Goal: Communication & Community: Answer question/provide support

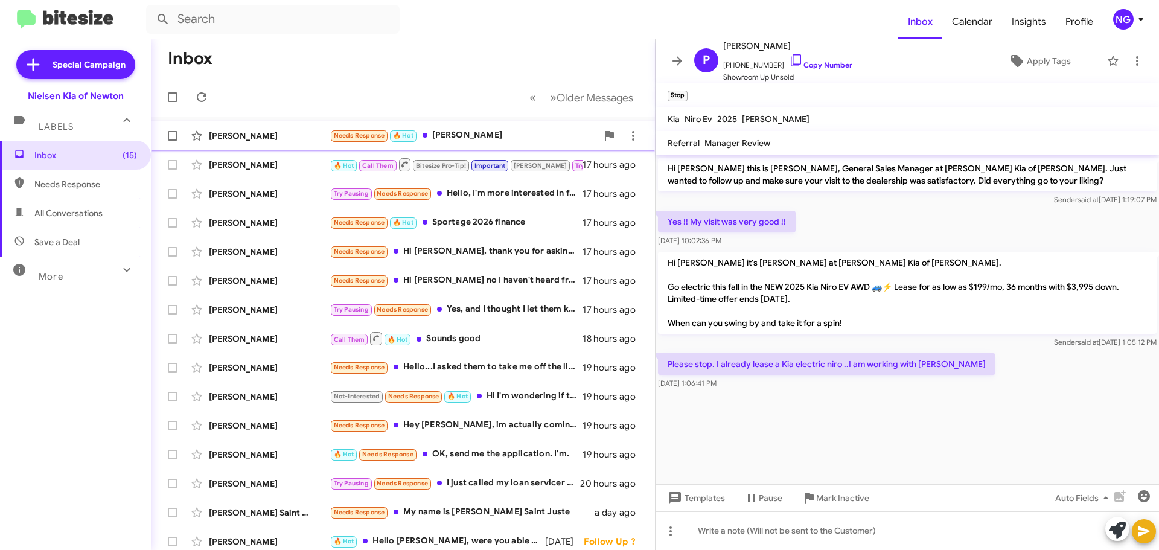
click at [487, 132] on div "Needs Response 🔥 Hot [PERSON_NAME]" at bounding box center [463, 136] width 267 height 14
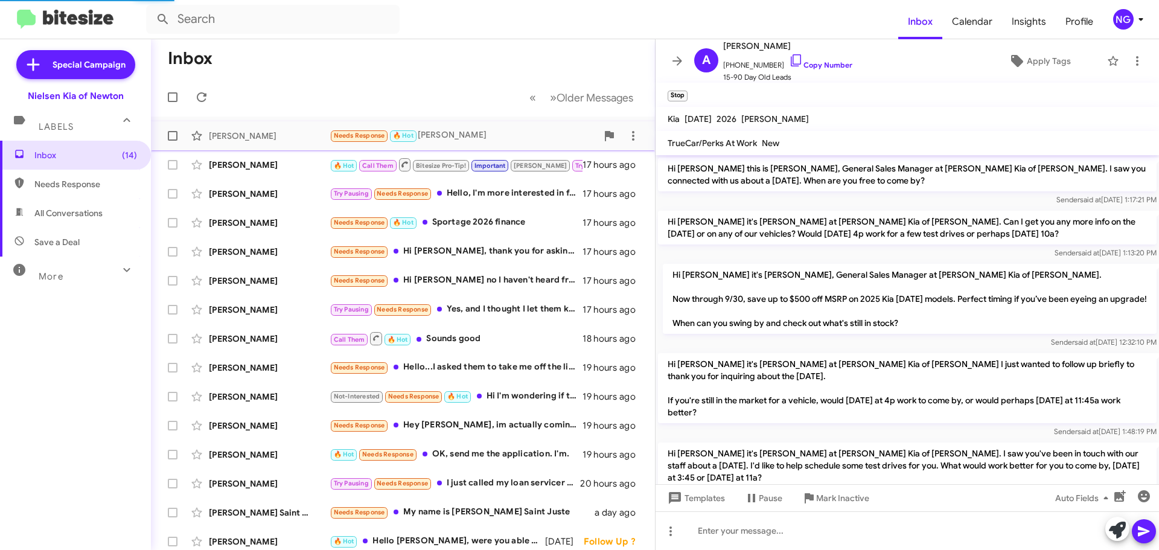
scroll to position [321, 0]
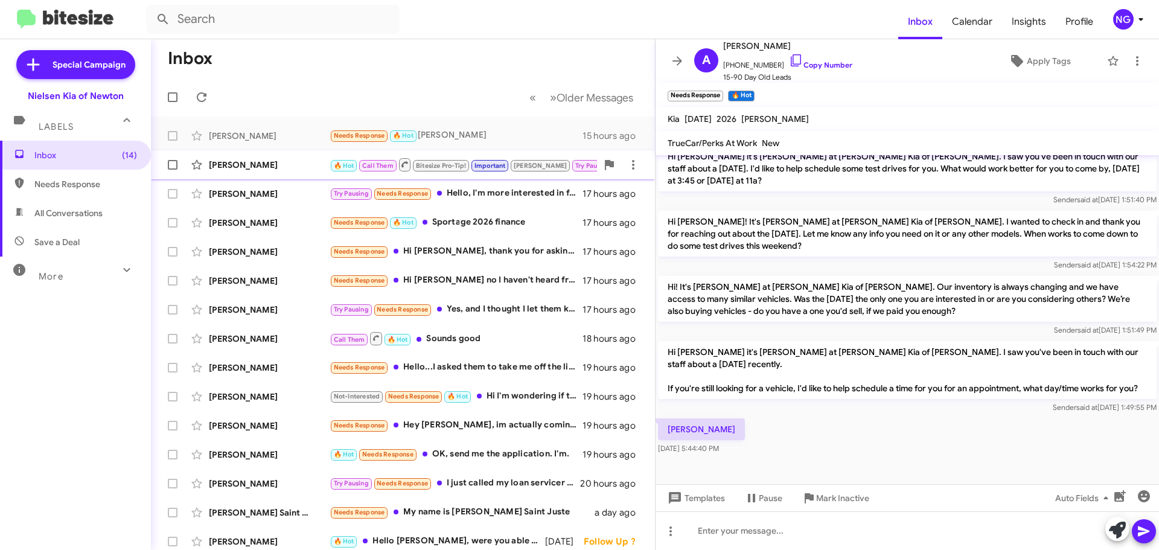
click at [495, 162] on span "Important" at bounding box center [489, 166] width 31 height 8
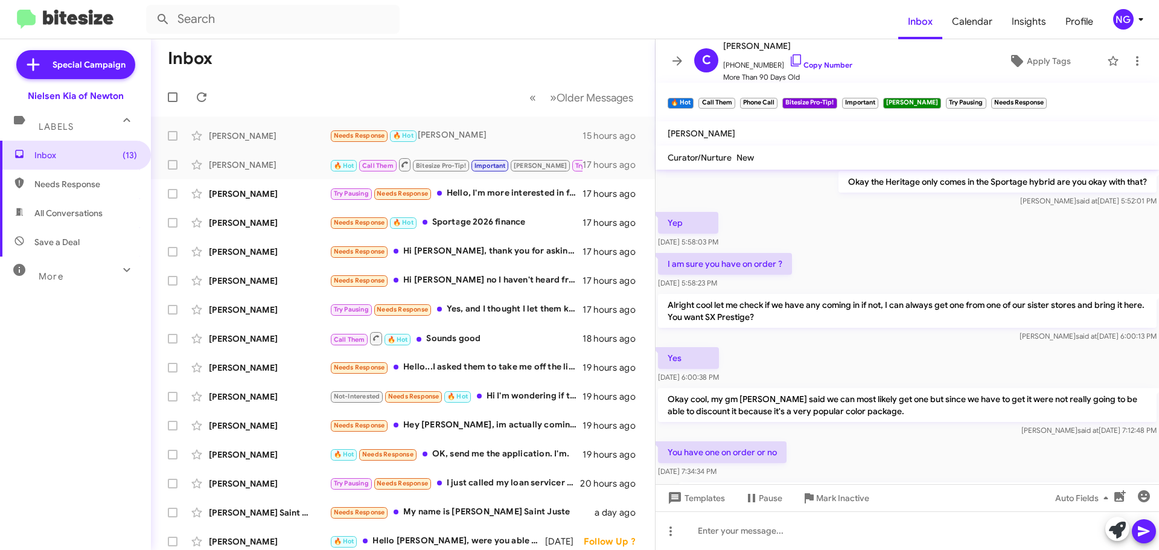
scroll to position [1388, 0]
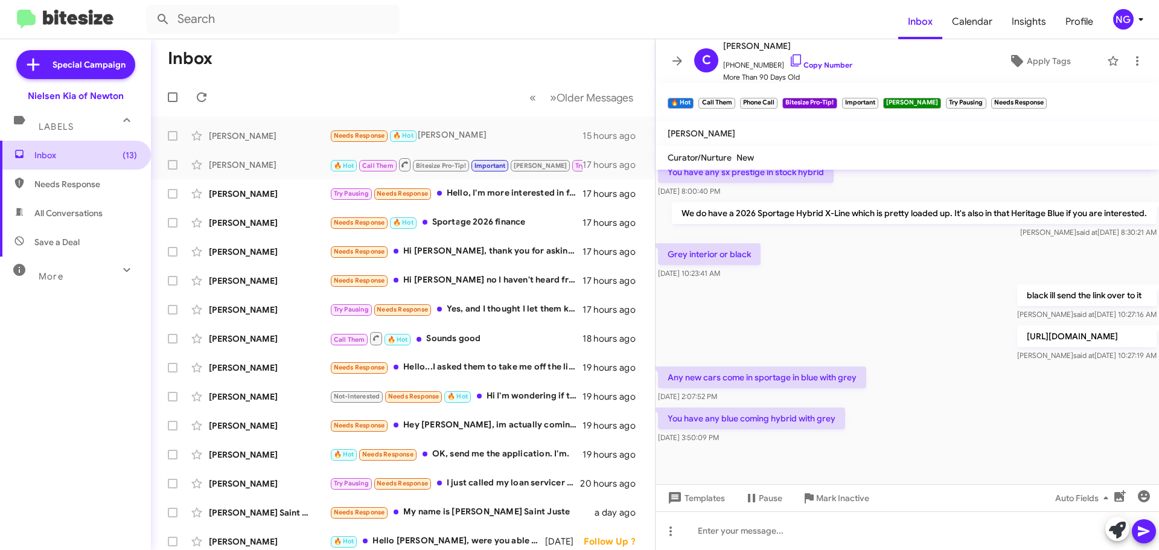
click at [71, 154] on span "Inbox (13)" at bounding box center [85, 155] width 103 height 12
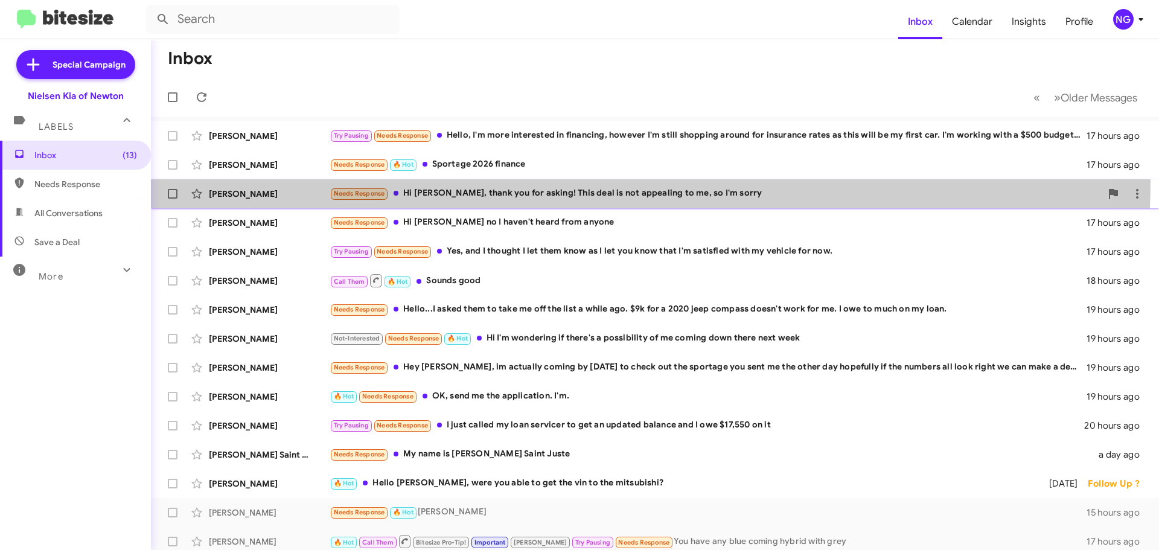
click at [517, 180] on span "[PERSON_NAME] Needs Response Hi [PERSON_NAME], thank you for asking! This deal …" at bounding box center [655, 193] width 1008 height 29
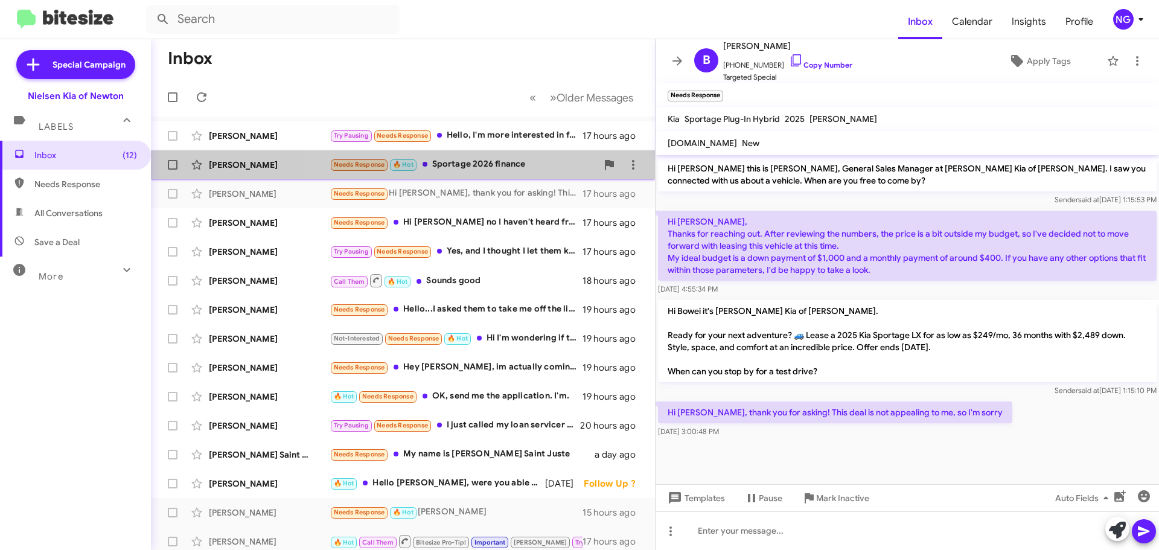
click at [488, 177] on span "[PERSON_NAME] Needs Response 🔥 Hot Sportage 2026 finance 17 hours ago" at bounding box center [403, 164] width 504 height 29
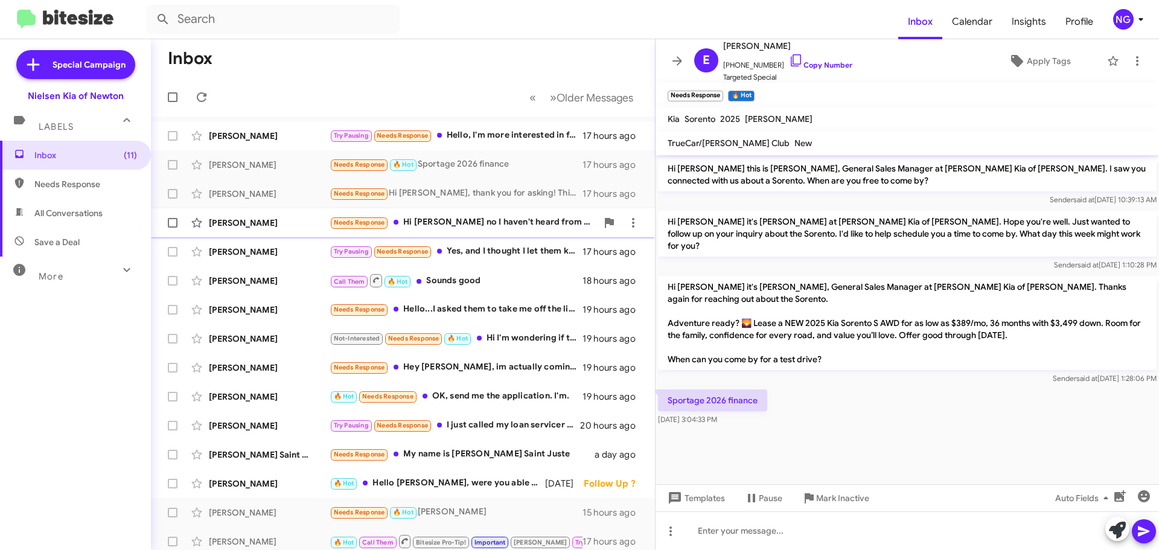
click at [499, 217] on div "Needs Response Hi [PERSON_NAME] no I haven't heard from anyone" at bounding box center [463, 222] width 267 height 14
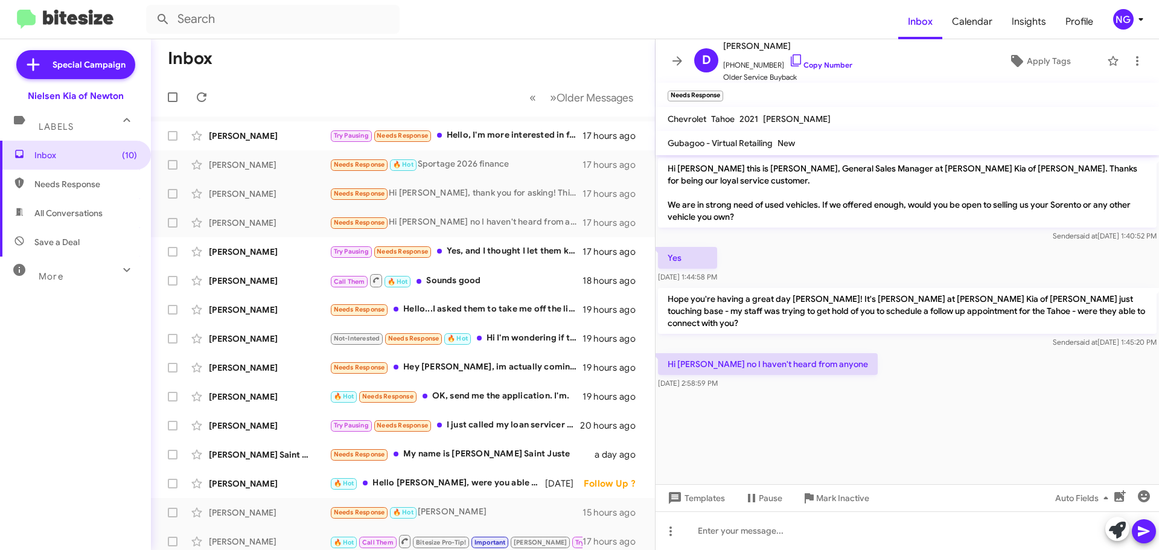
click at [861, 308] on p "Hope you're having a great day [PERSON_NAME]! It's [PERSON_NAME] at [PERSON_NAM…" at bounding box center [907, 311] width 499 height 46
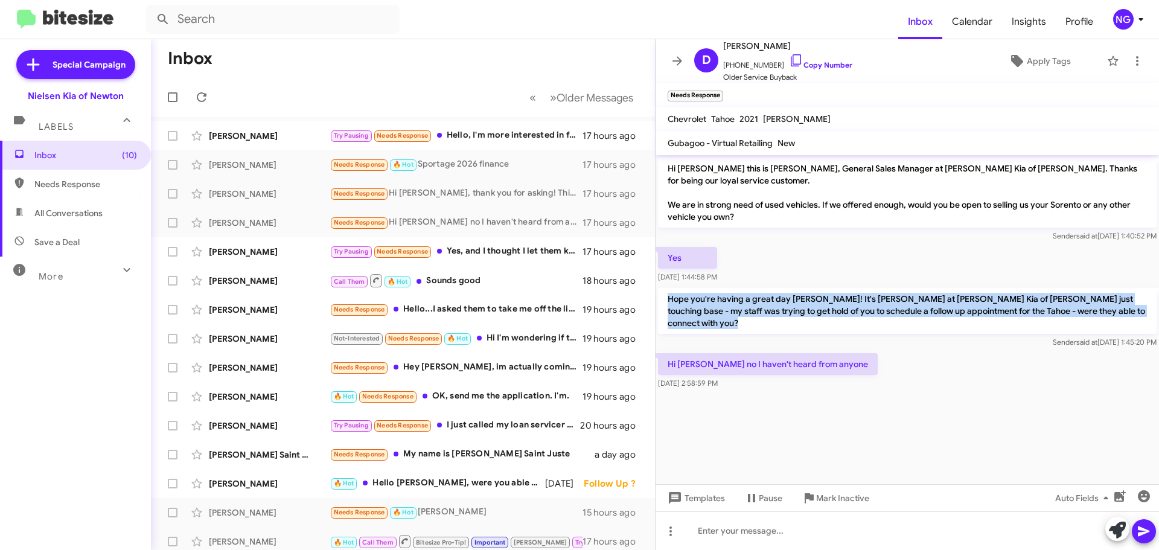
click at [861, 308] on p "Hope you're having a great day [PERSON_NAME]! It's [PERSON_NAME] at [PERSON_NAM…" at bounding box center [907, 311] width 499 height 46
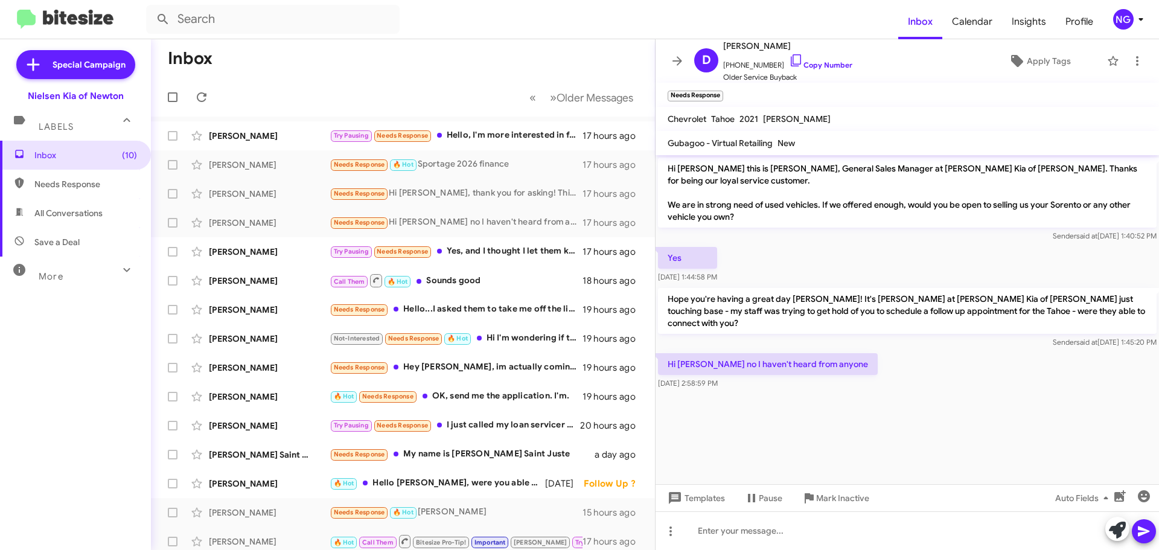
click at [899, 351] on div "Hi [PERSON_NAME] no I haven't heard from anyone [DATE] 2:58:59 PM" at bounding box center [907, 371] width 503 height 41
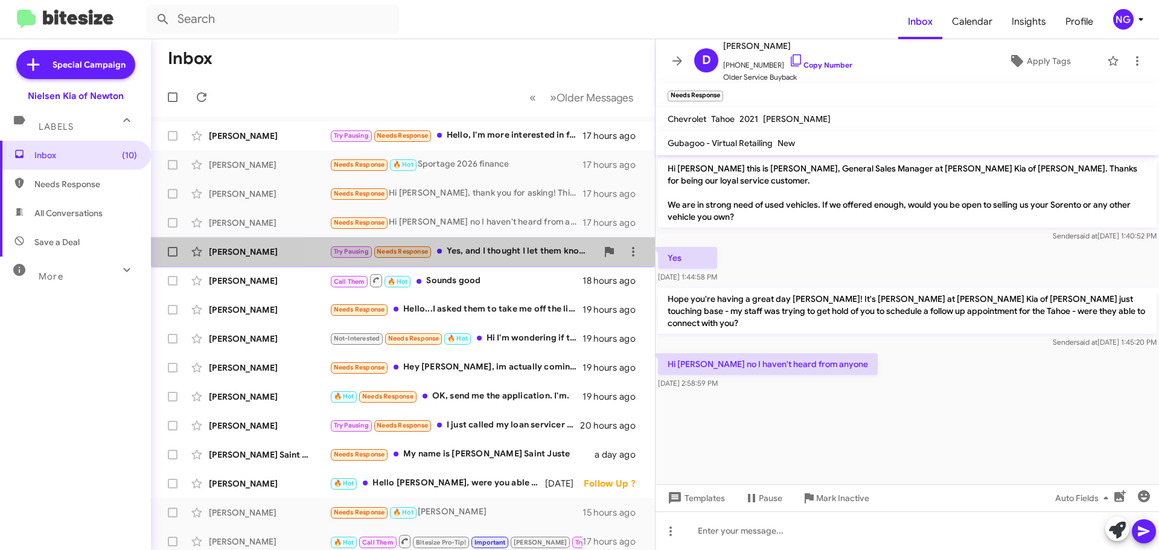
click at [496, 249] on div "Try Pausing Needs Response Yes, and I thought I let them know as I let you know…" at bounding box center [463, 251] width 267 height 14
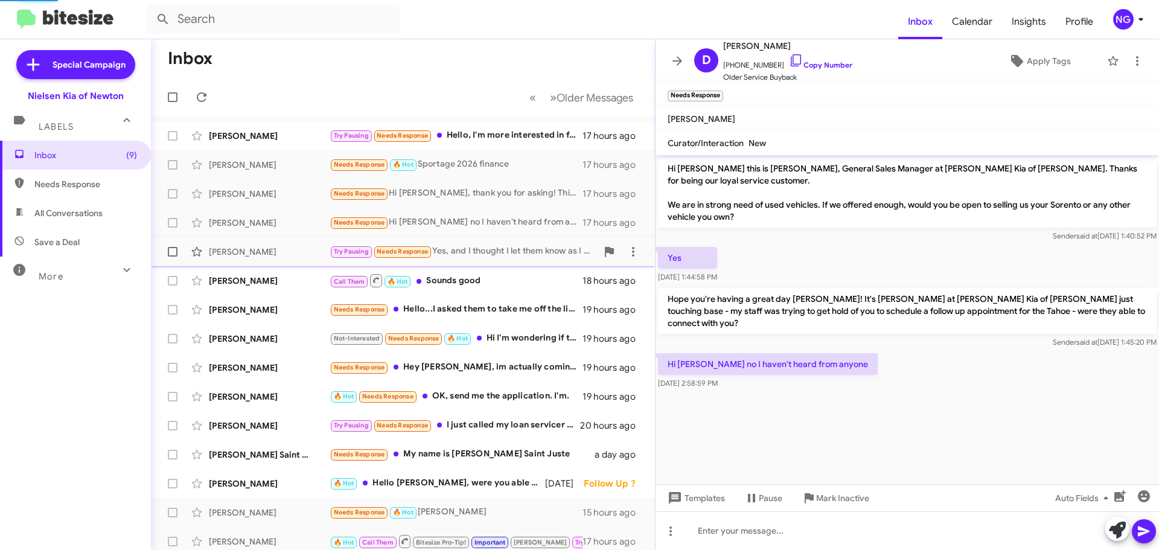
scroll to position [96, 0]
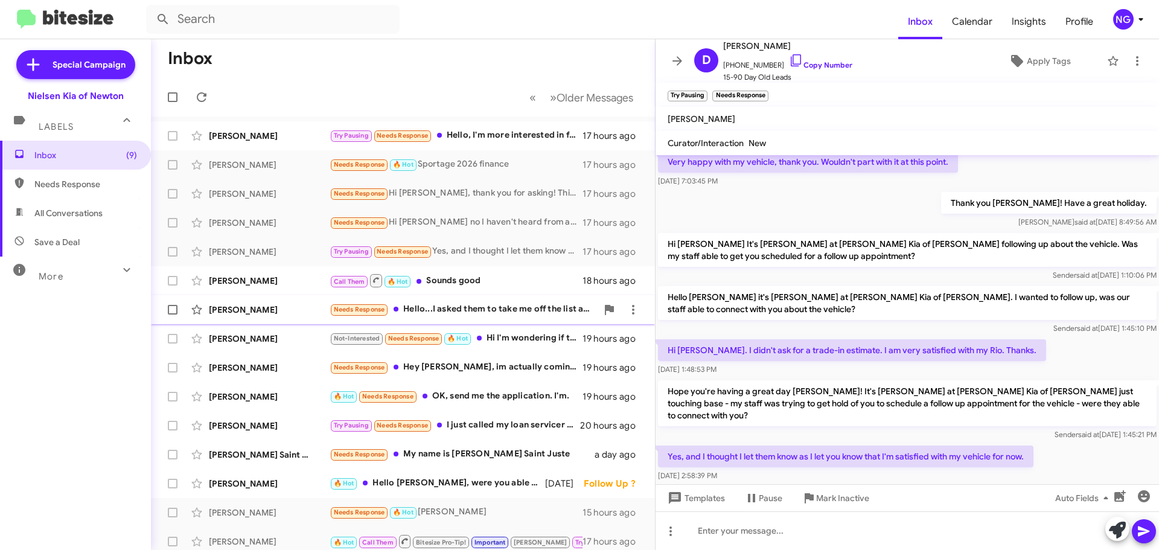
click at [506, 296] on span "[PERSON_NAME] Needs Response Hello...I asked them to take me off the list a whi…" at bounding box center [403, 309] width 504 height 29
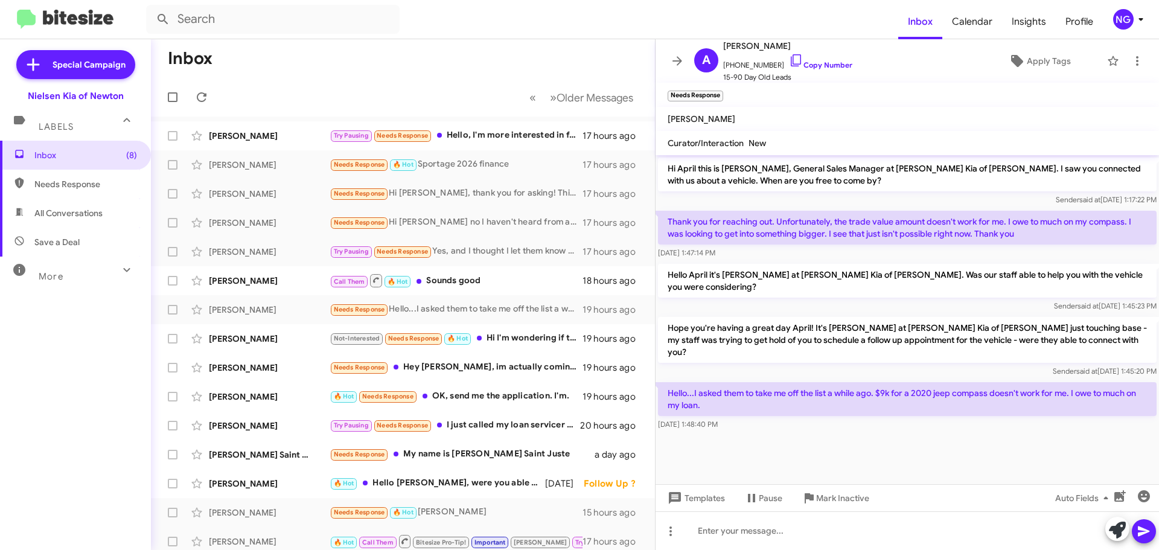
click at [830, 382] on p "Hello...I asked them to take me off the list a while ago. $9k for a 2020 jeep c…" at bounding box center [907, 399] width 499 height 34
click at [924, 382] on p "Hello...I asked them to take me off the list a while ago. $9k for a 2020 jeep c…" at bounding box center [907, 399] width 499 height 34
click at [954, 382] on p "Hello...I asked them to take me off the list a while ago. $9k for a 2020 jeep c…" at bounding box center [907, 399] width 499 height 34
click at [1016, 382] on p "Hello...I asked them to take me off the list a while ago. $9k for a 2020 jeep c…" at bounding box center [907, 399] width 499 height 34
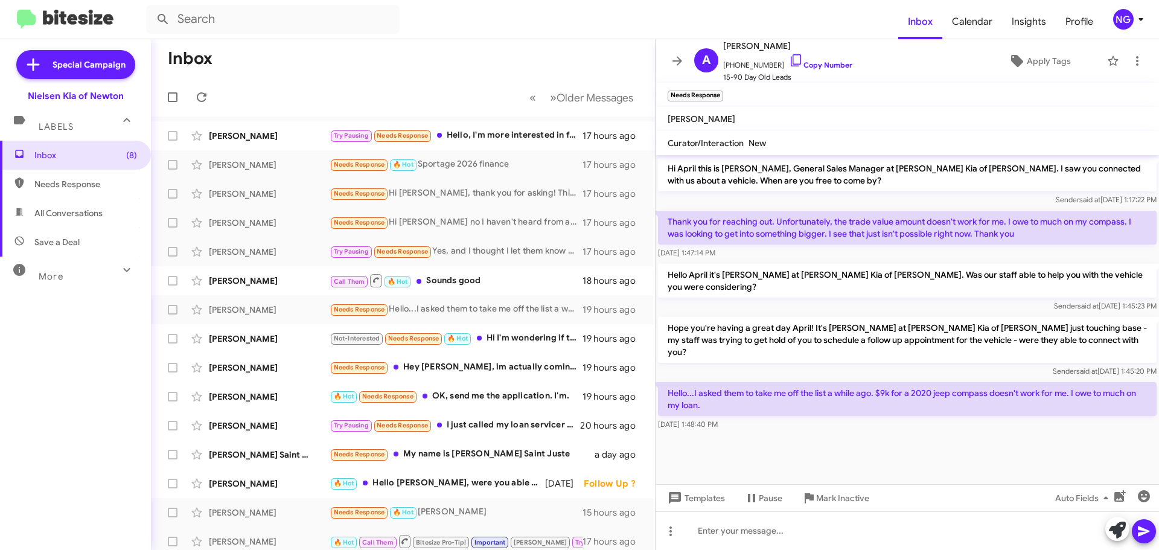
click at [994, 382] on p "Hello...I asked them to take me off the list a while ago. $9k for a 2020 jeep c…" at bounding box center [907, 399] width 499 height 34
click at [803, 418] on div "[DATE] 1:48:40 PM" at bounding box center [907, 424] width 499 height 12
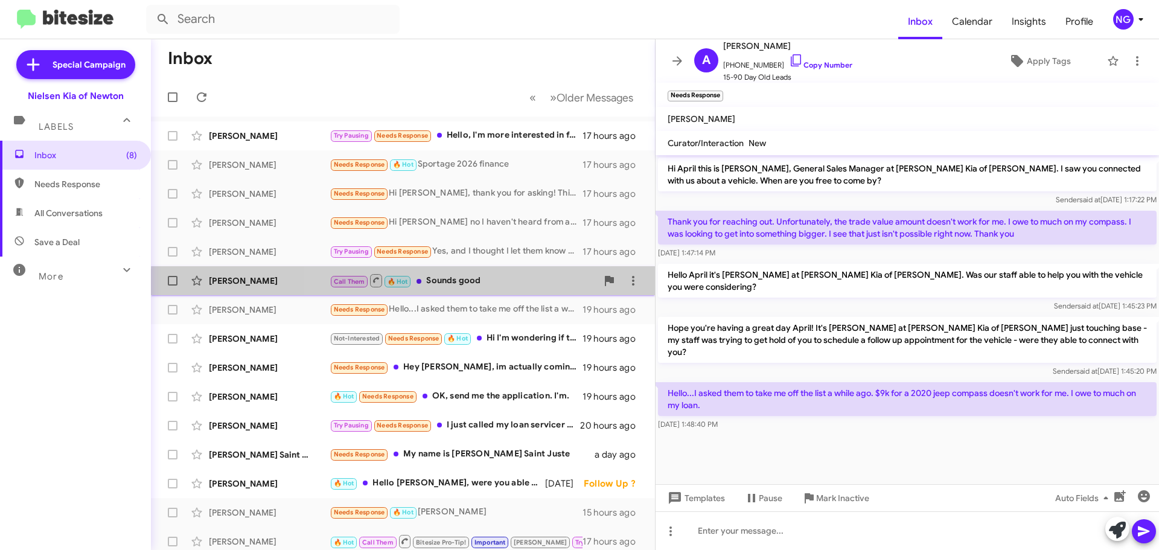
click at [479, 289] on div "[PERSON_NAME] Call Them 🔥 Hot Sounds good 18 hours ago" at bounding box center [403, 281] width 485 height 24
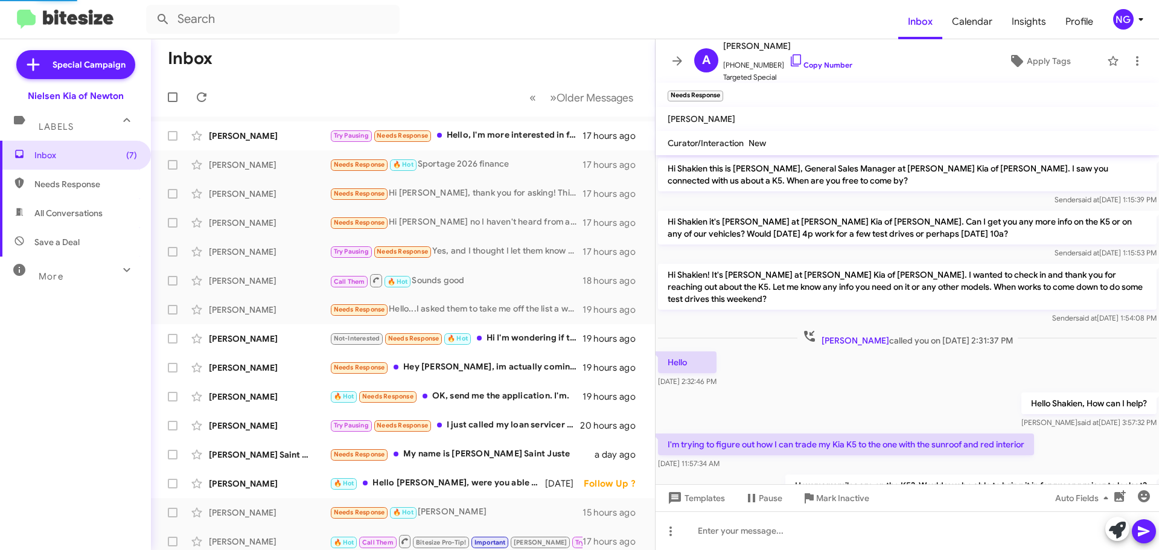
scroll to position [510, 0]
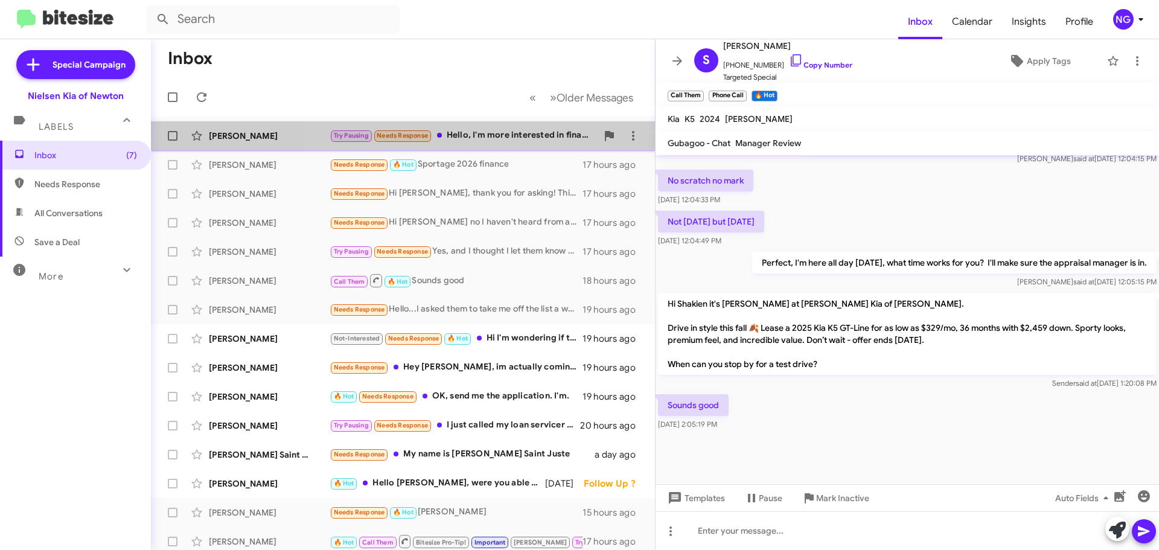
click at [494, 141] on div "Try Pausing Needs Response Hello, I'm more interested in financing, however I'm…" at bounding box center [463, 136] width 267 height 14
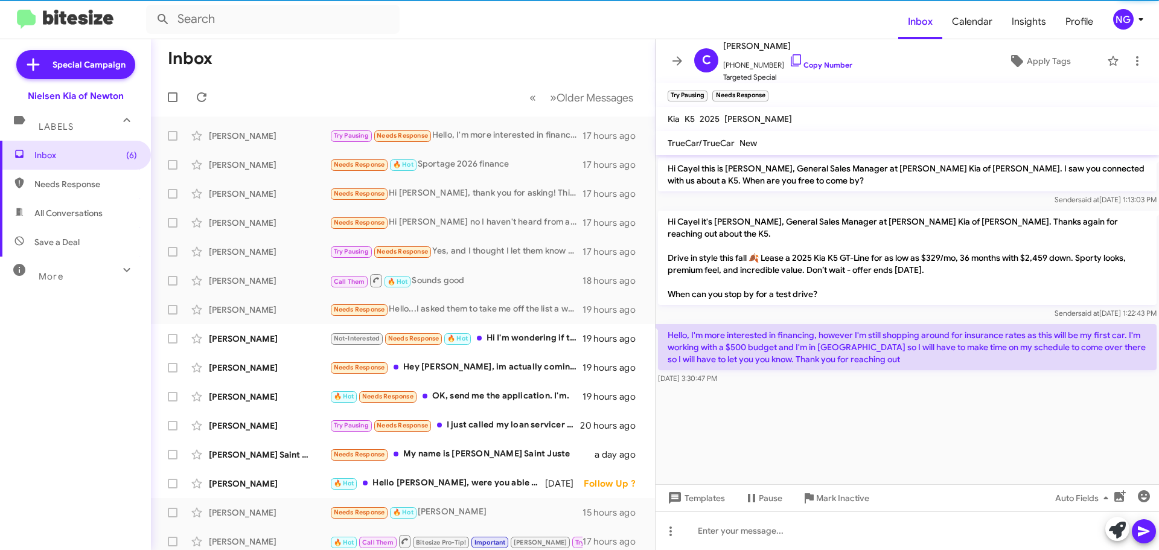
click at [934, 352] on p "Hello, I'm more interested in financing, however I'm still shopping around for …" at bounding box center [907, 347] width 499 height 46
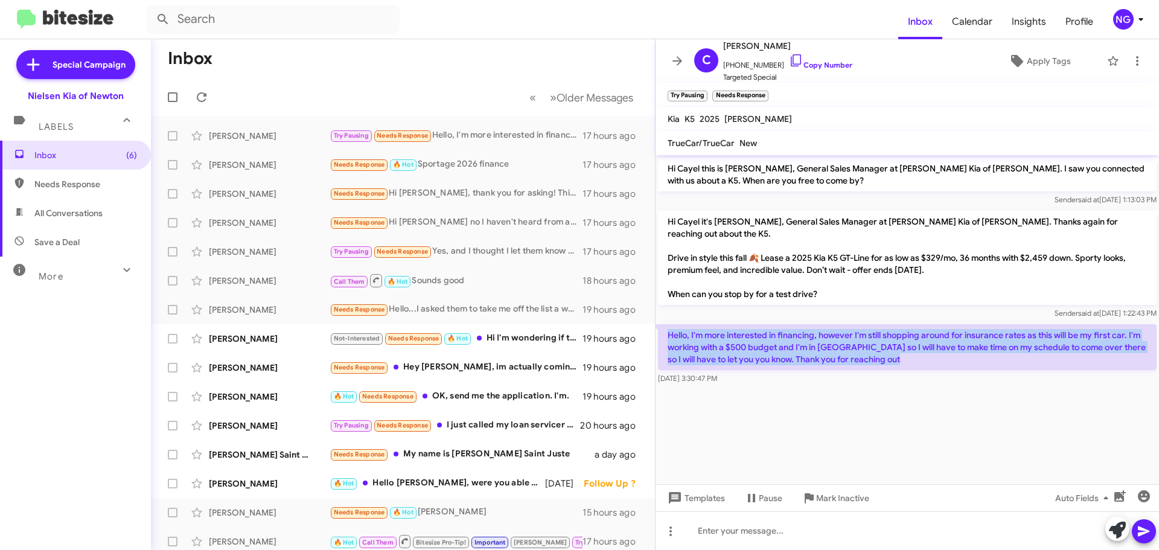
click at [934, 352] on p "Hello, I'm more interested in financing, however I'm still shopping around for …" at bounding box center [907, 347] width 499 height 46
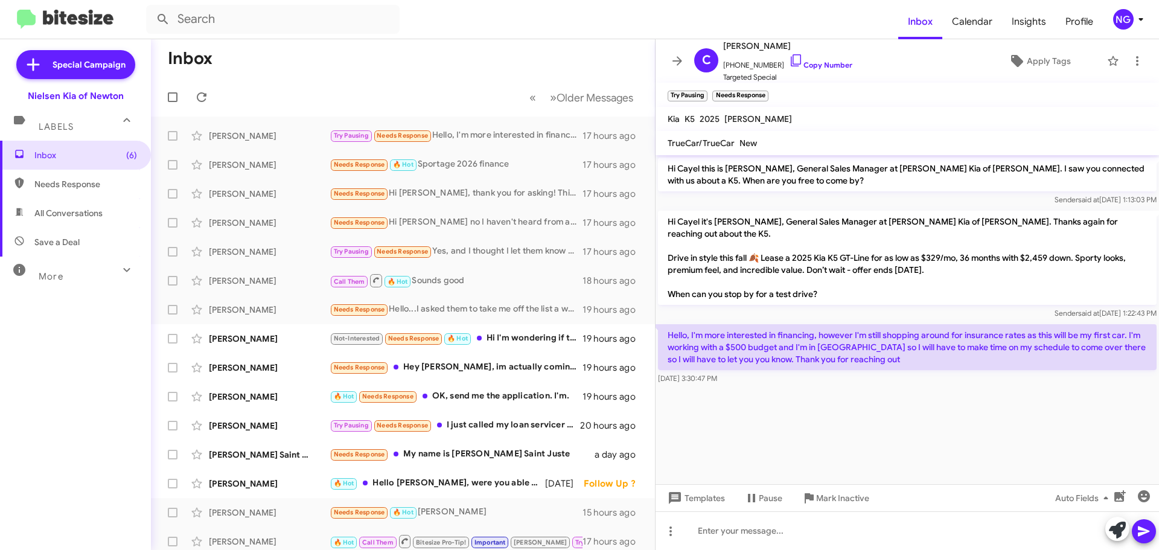
click at [933, 404] on cdk-virtual-scroll-viewport "Hi Cayel this is [PERSON_NAME], General Sales Manager at [PERSON_NAME] Kia of […" at bounding box center [907, 319] width 503 height 329
click at [809, 347] on p "Hello, I'm more interested in financing, however I'm still shopping around for …" at bounding box center [907, 347] width 499 height 46
click at [1039, 448] on cdk-virtual-scroll-viewport "Hi Cayel this is [PERSON_NAME], General Sales Manager at [PERSON_NAME] Kia of […" at bounding box center [907, 319] width 503 height 329
